Goal: Task Accomplishment & Management: Manage account settings

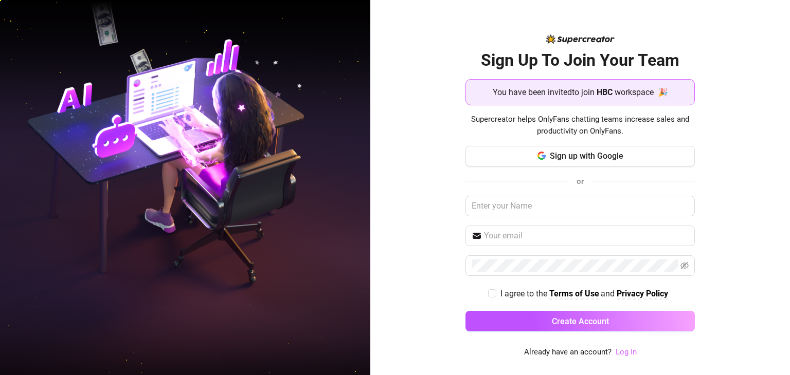
click at [627, 352] on link "Log In" at bounding box center [626, 352] width 21 height 9
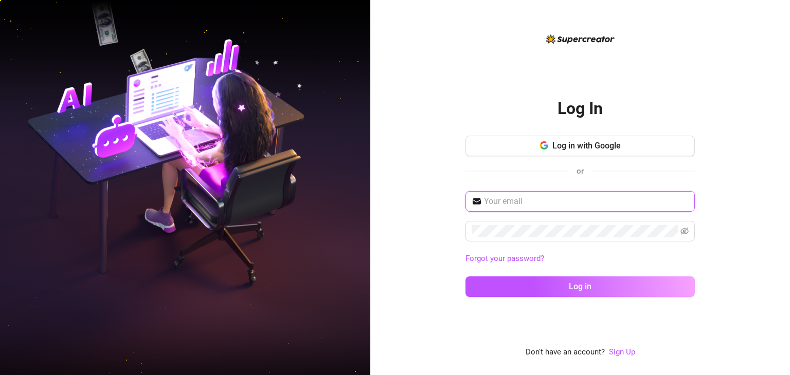
type input "byjademariaa@gmail.com"
click at [506, 199] on input "byjademariaa@gmail.com" at bounding box center [586, 201] width 205 height 12
click at [682, 232] on icon "eye-invisible" at bounding box center [684, 231] width 8 height 8
click at [742, 255] on div "Log In Log in with Google or byjademariaa@gmail.com Forgot your password? Log i…" at bounding box center [580, 187] width 420 height 375
drag, startPoint x: 510, startPoint y: 223, endPoint x: 430, endPoint y: 232, distance: 79.7
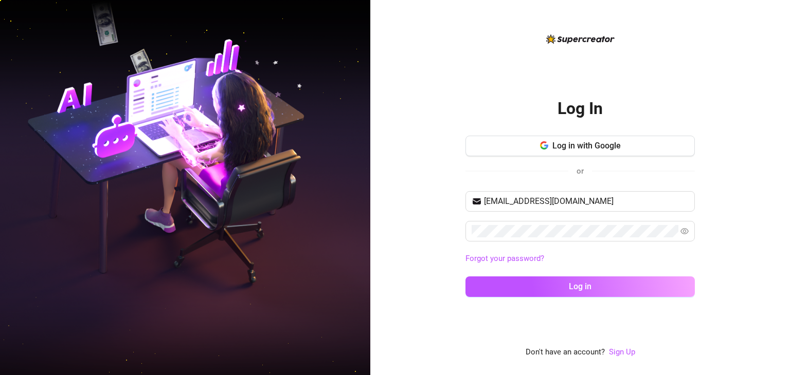
click at [430, 232] on div "Log In Log in with Google or byjademariaa@gmail.com Forgot your password? Log i…" at bounding box center [580, 187] width 420 height 375
click at [353, 233] on div "Log In Log in with Google or byjademariaa@gmail.com Forgot your password? Log i…" at bounding box center [395, 187] width 790 height 375
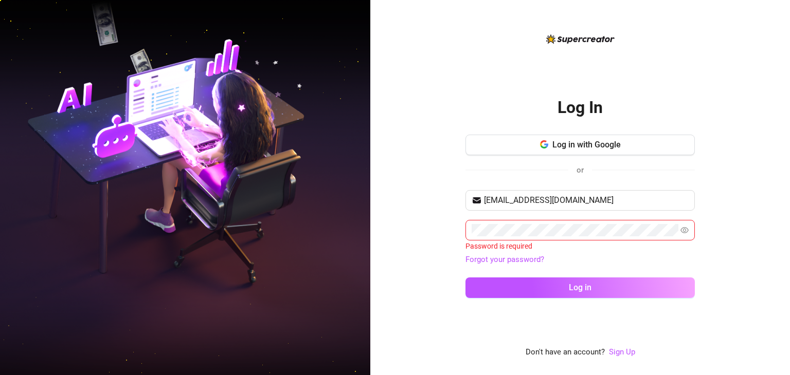
drag, startPoint x: 420, startPoint y: 281, endPoint x: 417, endPoint y: 276, distance: 6.3
click at [419, 280] on div "Log In Log in with Google or byjademariaa@gmail.com Password is required Forgot…" at bounding box center [580, 187] width 420 height 375
click at [591, 142] on span "Log in with Google" at bounding box center [586, 145] width 68 height 10
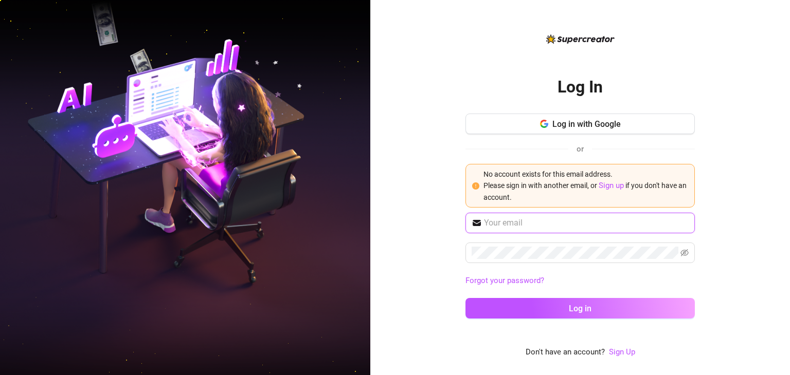
type input "byjademariaa@gmail.com"
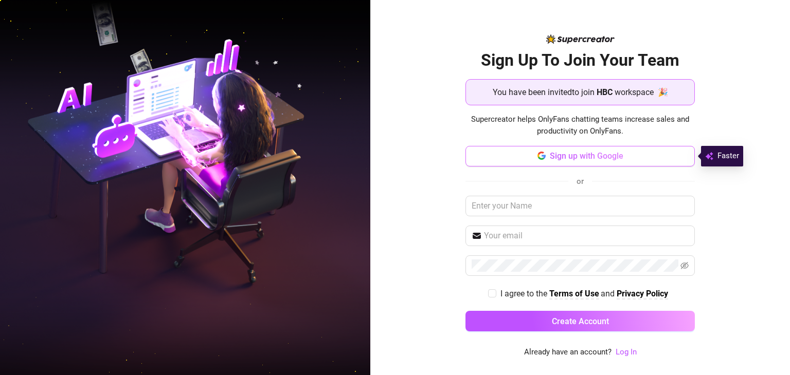
click at [600, 153] on span "Sign up with Google" at bounding box center [587, 156] width 74 height 10
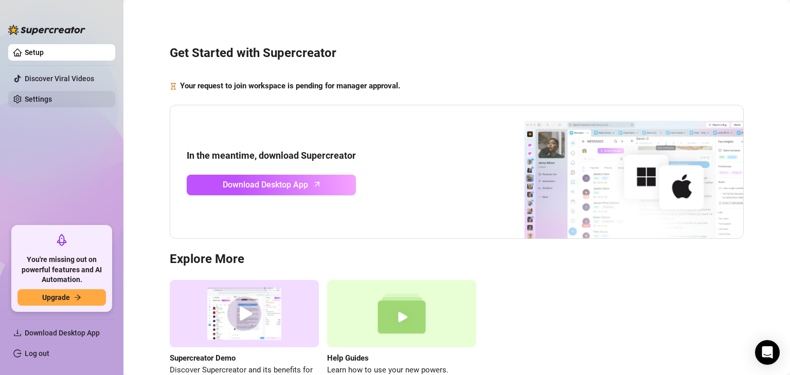
click at [41, 100] on link "Settings" at bounding box center [38, 99] width 27 height 8
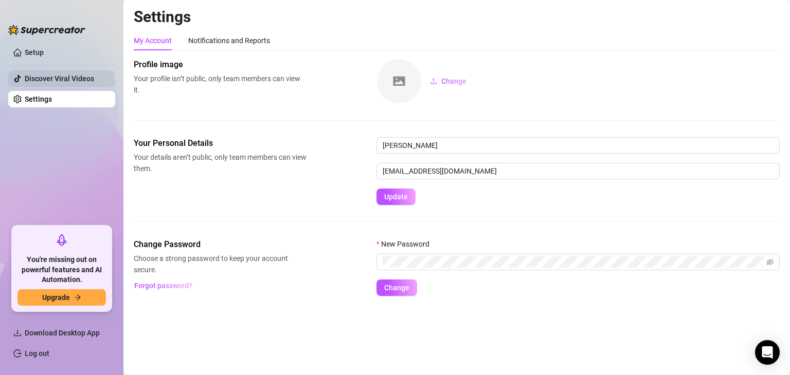
click at [60, 81] on link "Discover Viral Videos" at bounding box center [59, 79] width 69 height 8
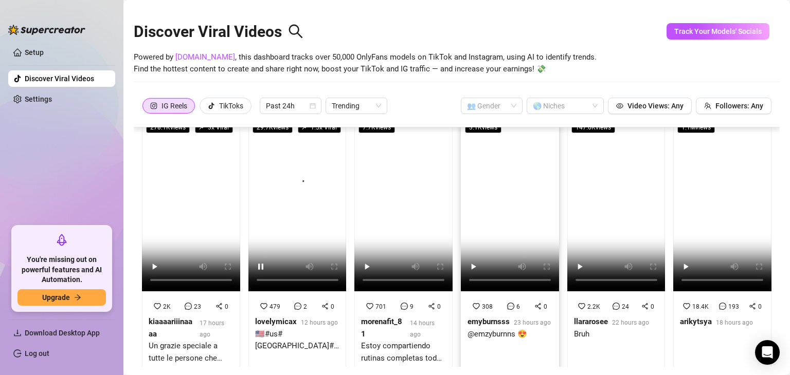
scroll to position [43, 0]
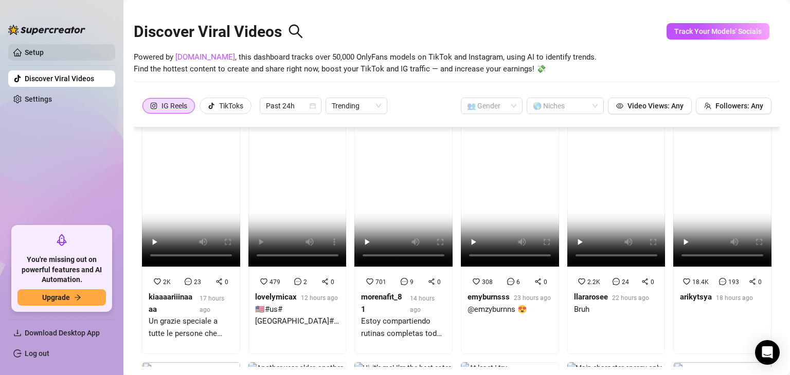
click at [44, 57] on link "Setup" at bounding box center [34, 52] width 19 height 8
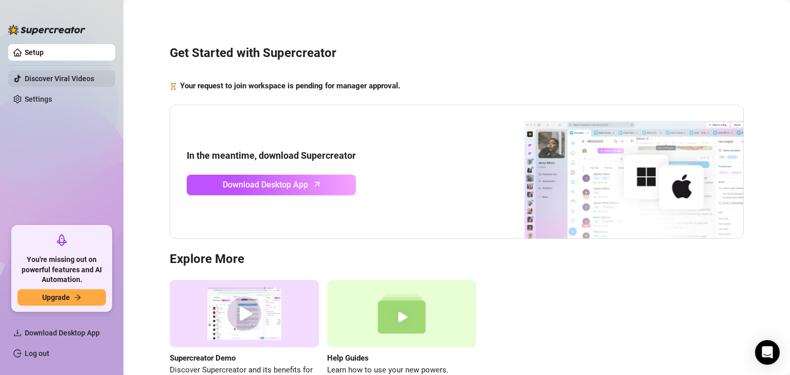
click at [47, 78] on link "Discover Viral Videos" at bounding box center [59, 79] width 69 height 8
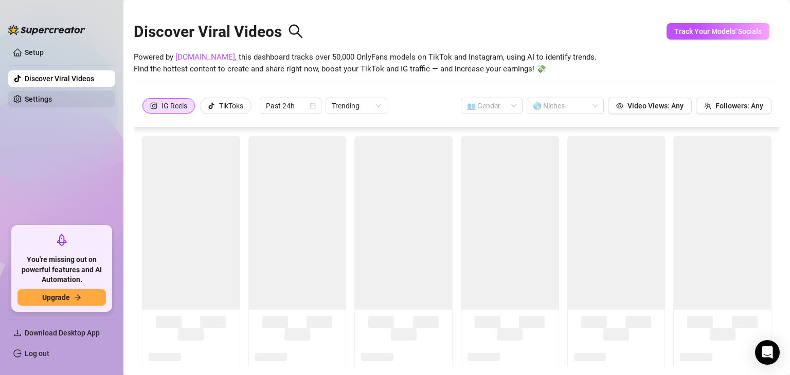
click at [45, 103] on link "Settings" at bounding box center [38, 99] width 27 height 8
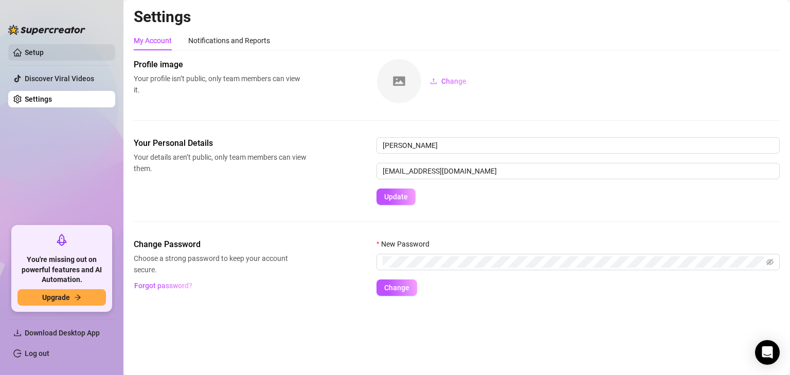
click at [44, 50] on link "Setup" at bounding box center [34, 52] width 19 height 8
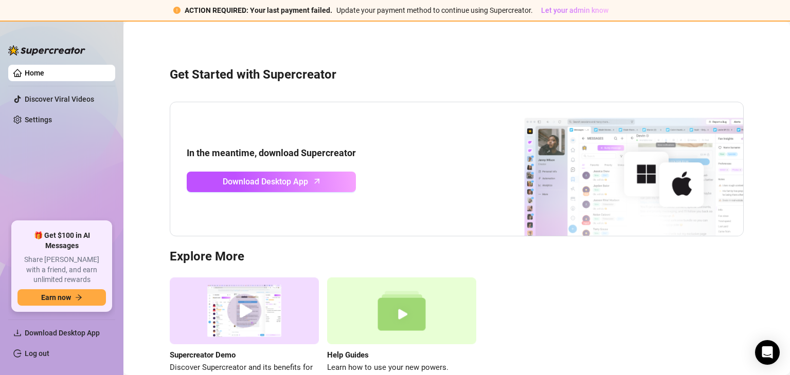
click at [591, 14] on span "Let your admin know" at bounding box center [574, 10] width 67 height 8
click at [561, 10] on span "Let your admin know" at bounding box center [574, 10] width 67 height 8
click at [25, 117] on link "Settings" at bounding box center [38, 120] width 27 height 8
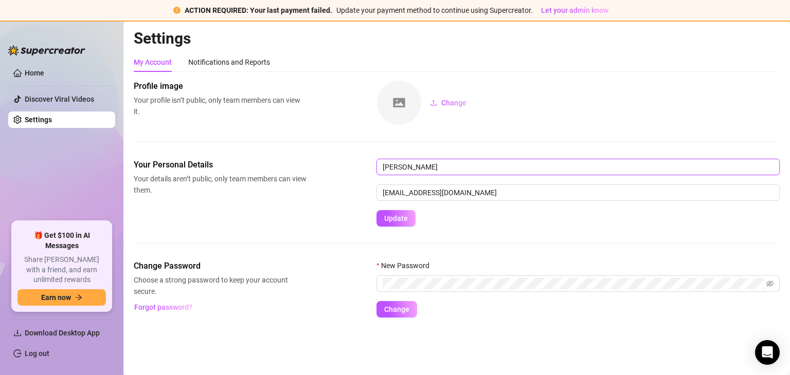
click at [460, 163] on input "[PERSON_NAME]" at bounding box center [577, 167] width 403 height 16
type input "[PERSON_NAME]"
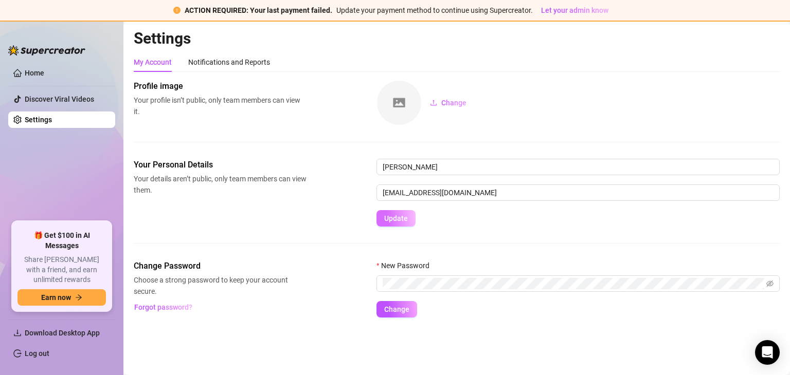
click at [405, 220] on span "Update" at bounding box center [396, 218] width 24 height 8
click at [215, 62] on div "Notifications and Reports" at bounding box center [229, 62] width 82 height 11
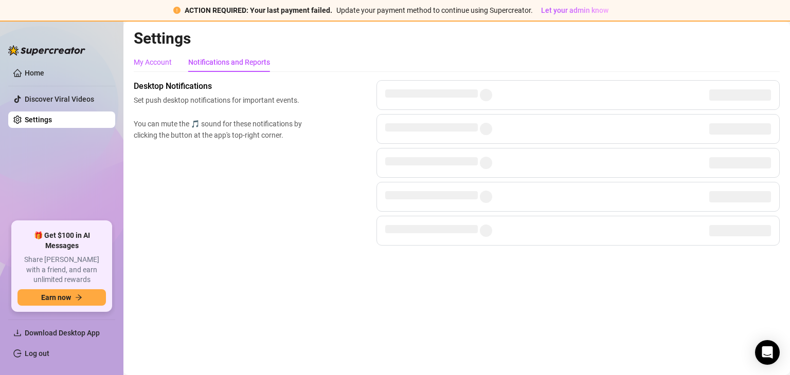
click at [158, 58] on div "My Account" at bounding box center [153, 62] width 38 height 11
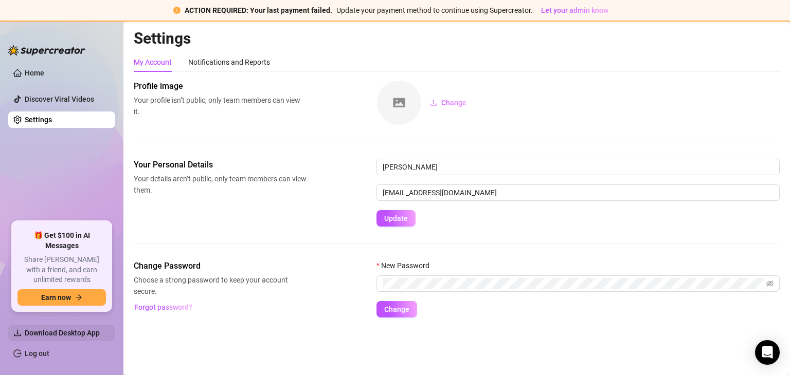
click at [58, 336] on span "Download Desktop App" at bounding box center [62, 333] width 75 height 8
